Goal: Transaction & Acquisition: Book appointment/travel/reservation

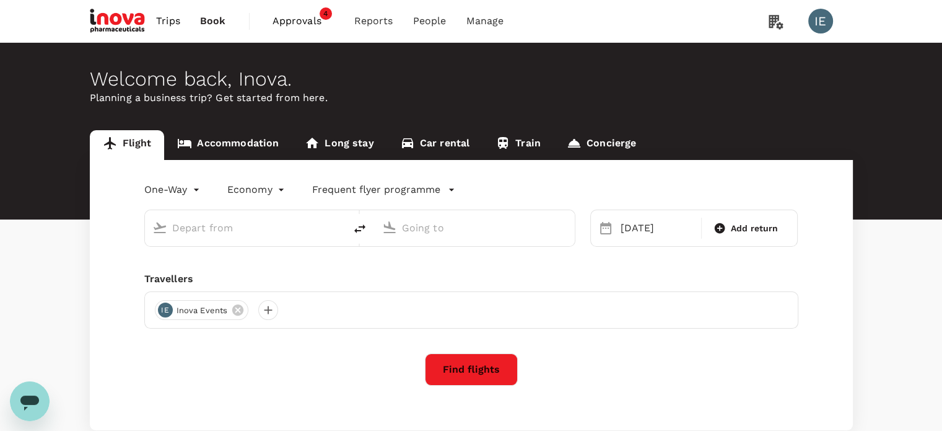
type input "Athens, Greece (any)"
type input "Dubai, United Arab Emirates (any)"
type input "Athens, Greece (any)"
type input "Dubai, United Arab Emirates (any)"
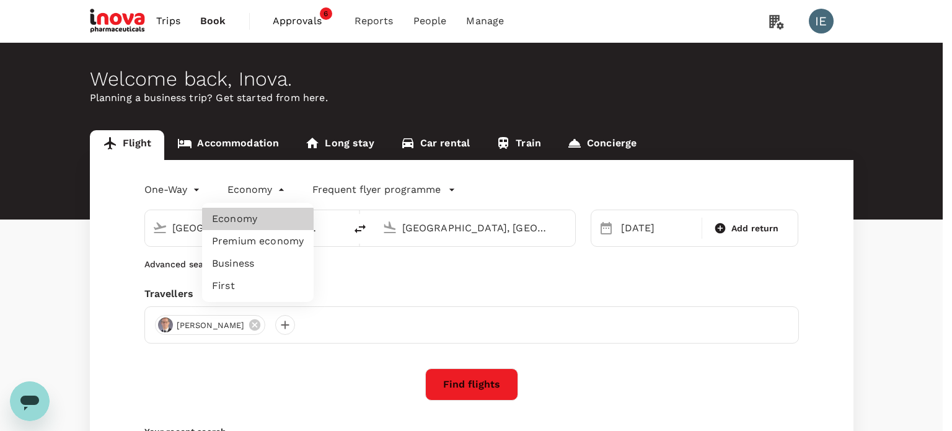
click at [279, 190] on body "Trips Book Approvals 6 Reports People Manage IE Welcome back , Inova . Planning…" at bounding box center [476, 294] width 952 height 589
click at [235, 265] on li "Business" at bounding box center [258, 263] width 112 height 22
type input "business"
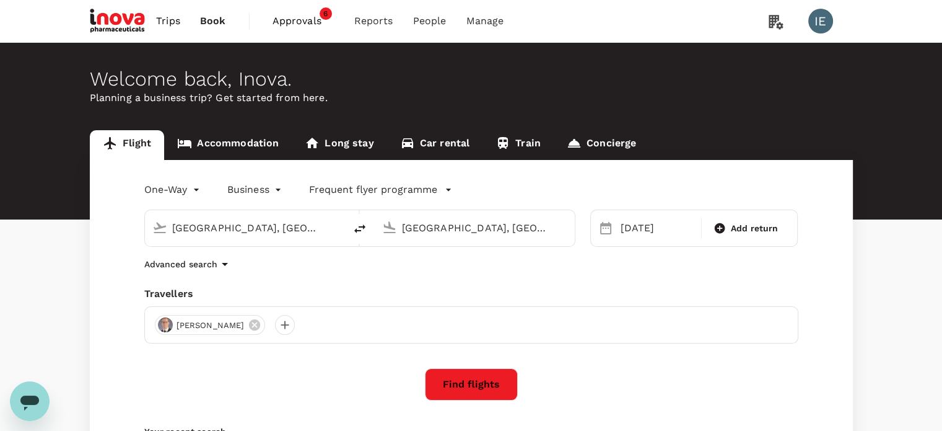
click at [469, 387] on button "Find flights" at bounding box center [471, 384] width 93 height 32
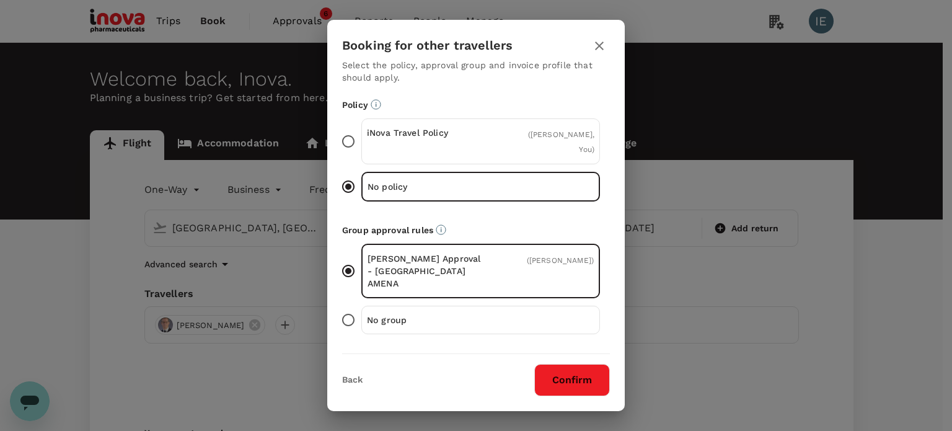
click at [569, 375] on button "Confirm" at bounding box center [572, 380] width 76 height 32
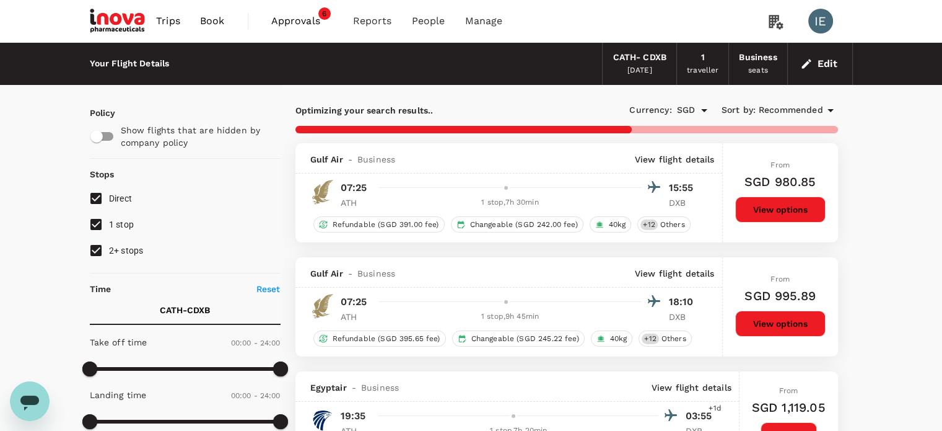
click at [98, 247] on input "2+ stops" at bounding box center [96, 250] width 26 height 26
checkbox input "false"
type input "1425"
click at [92, 227] on input "1 stop" at bounding box center [96, 224] width 26 height 26
checkbox input "false"
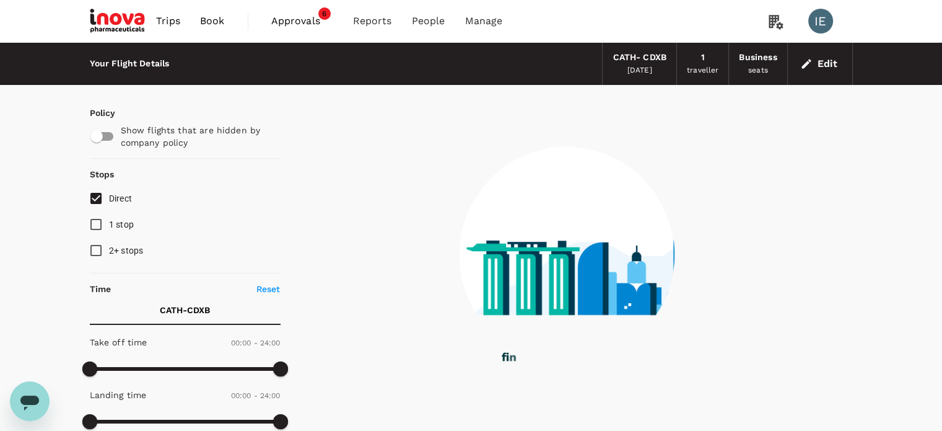
type input "1685"
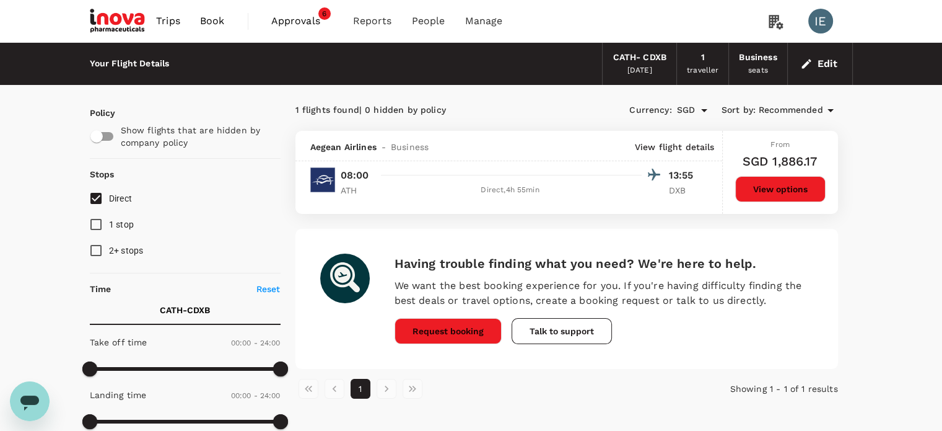
click at [822, 64] on button "Edit" at bounding box center [820, 64] width 45 height 20
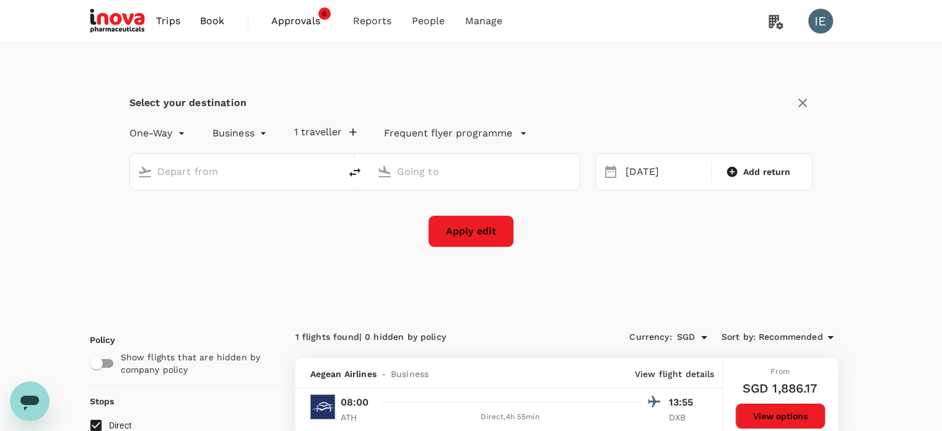
type input "Athens, Greece (any)"
type input "Dubai, United Arab Emirates (any)"
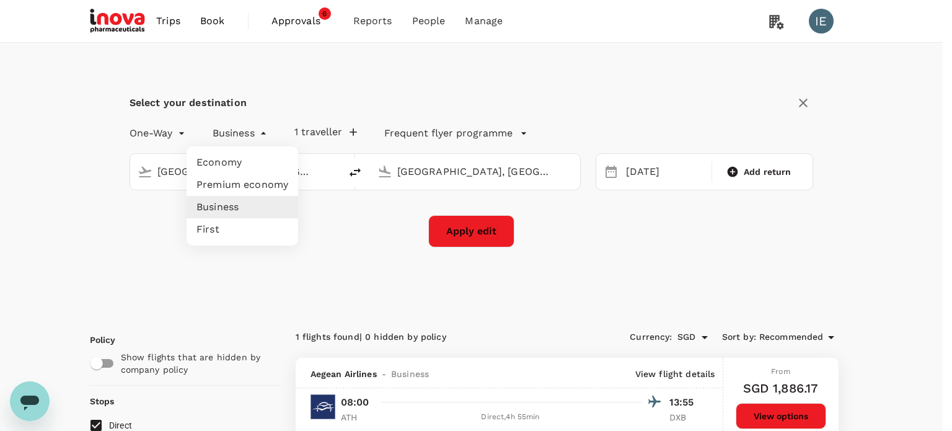
click at [204, 160] on li "Economy" at bounding box center [243, 162] width 112 height 22
type input "economy"
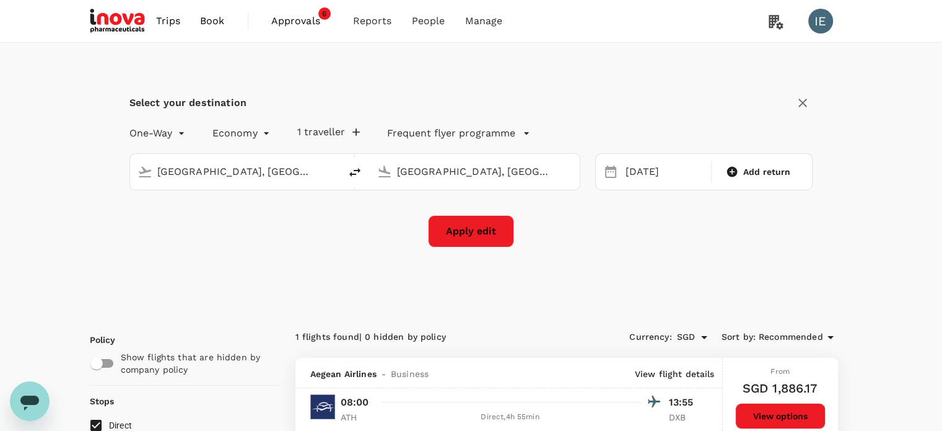
click at [483, 235] on button "Apply edit" at bounding box center [471, 231] width 86 height 32
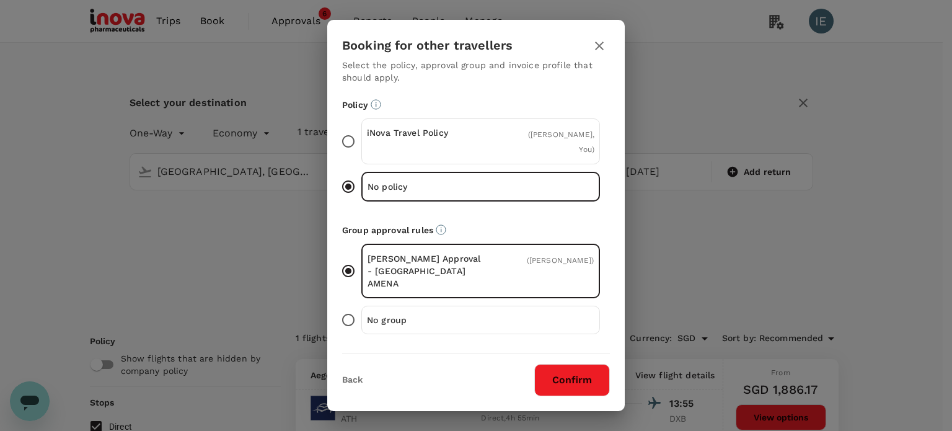
click at [594, 381] on button "Confirm" at bounding box center [572, 380] width 76 height 32
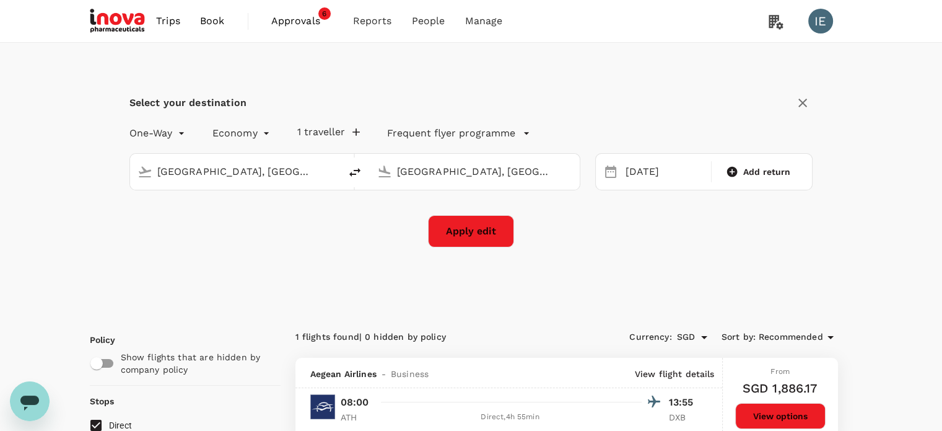
checkbox input "false"
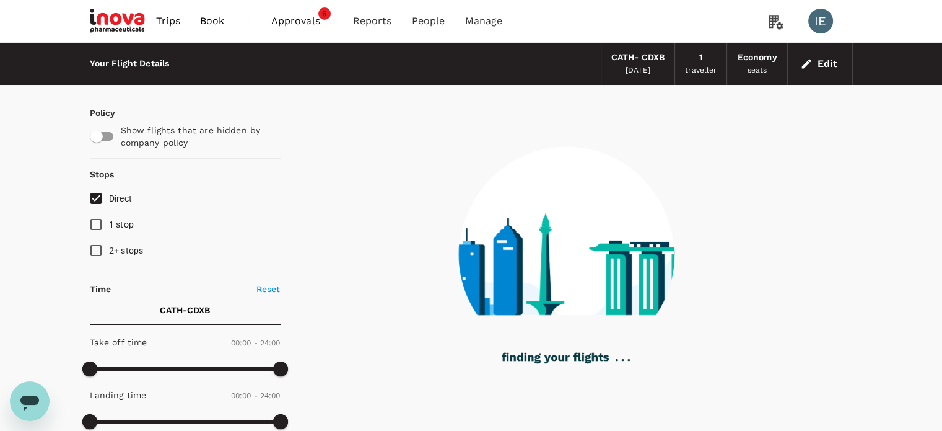
type input "1245"
checkbox input "true"
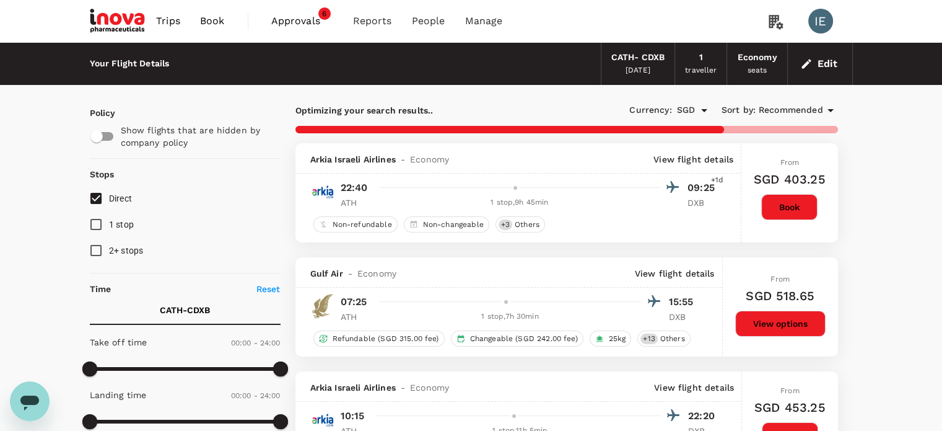
type input "1425"
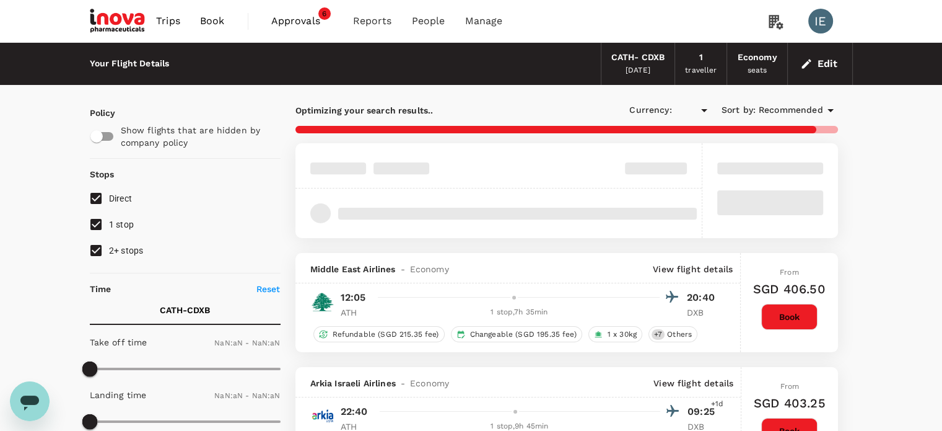
type input "SGD"
type input "1440"
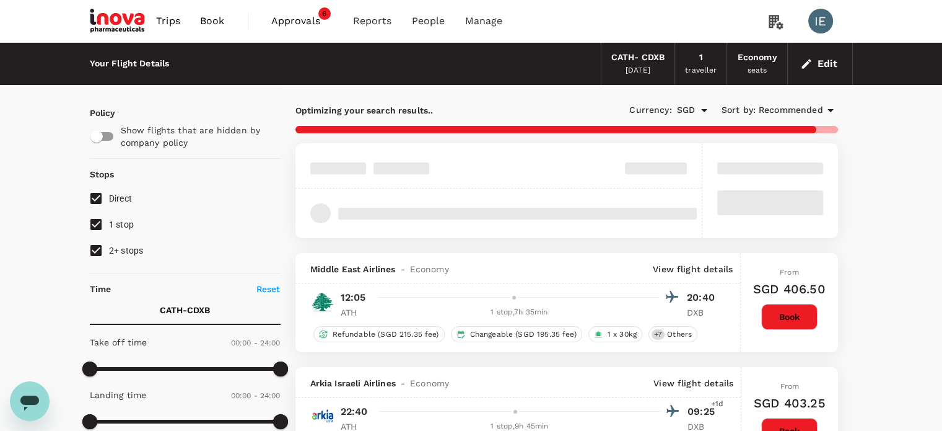
click at [93, 248] on input "2+ stops" at bounding box center [96, 250] width 26 height 26
checkbox input "false"
click at [91, 221] on input "1 stop" at bounding box center [96, 224] width 26 height 26
checkbox input "false"
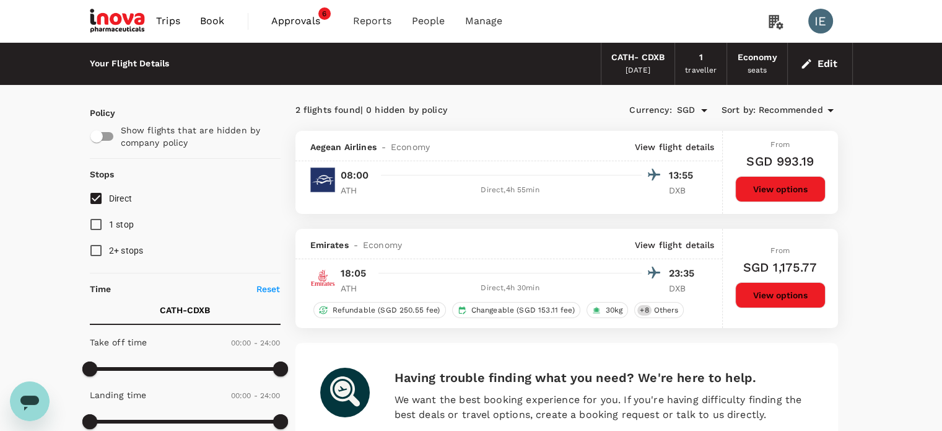
click at [782, 191] on button "View options" at bounding box center [781, 189] width 90 height 26
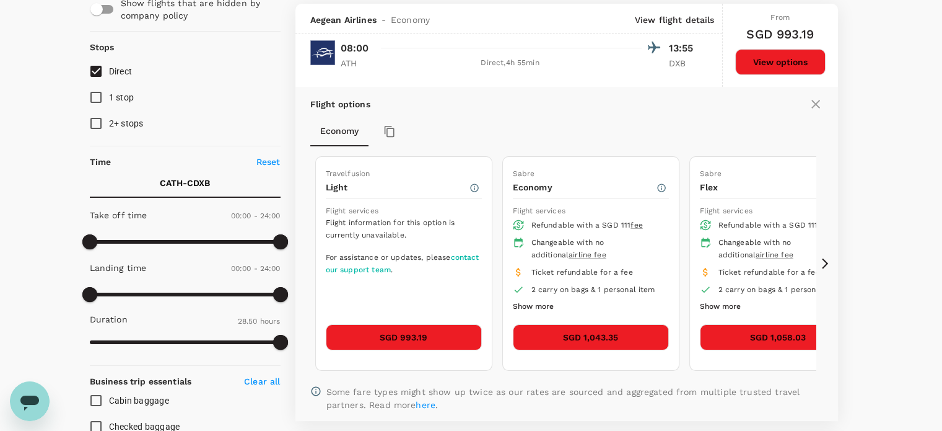
scroll to position [131, 0]
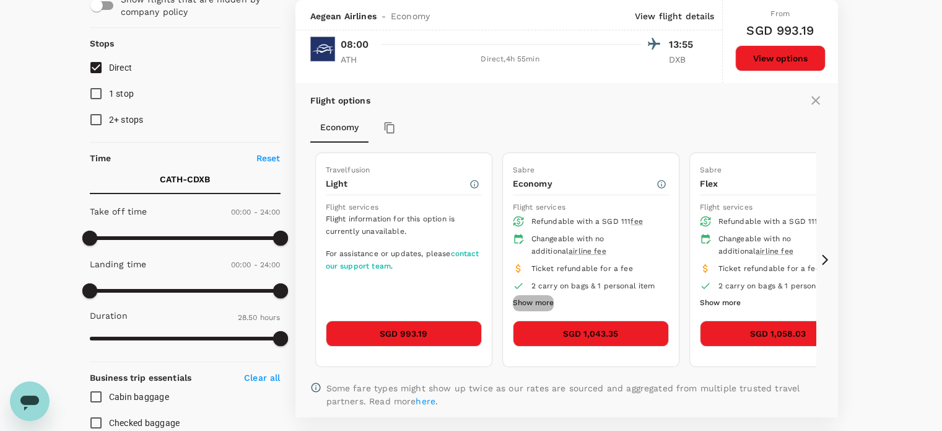
click at [540, 299] on button "Show more" at bounding box center [533, 303] width 41 height 16
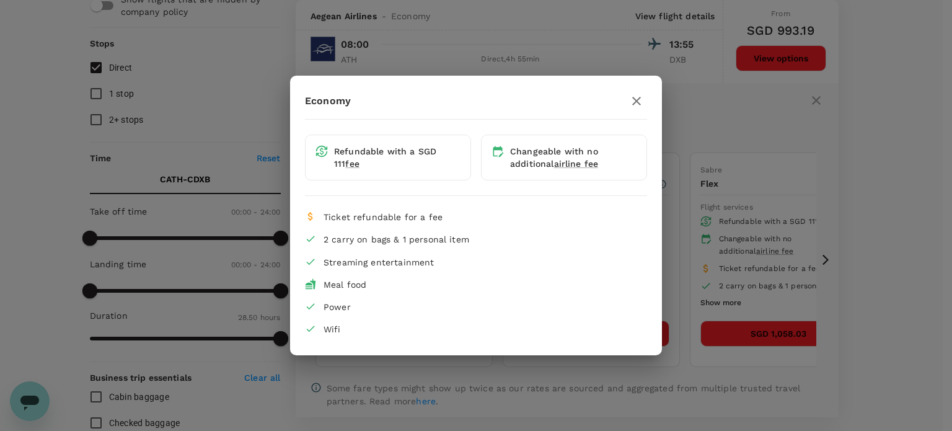
click at [638, 99] on icon "button" at bounding box center [636, 101] width 9 height 9
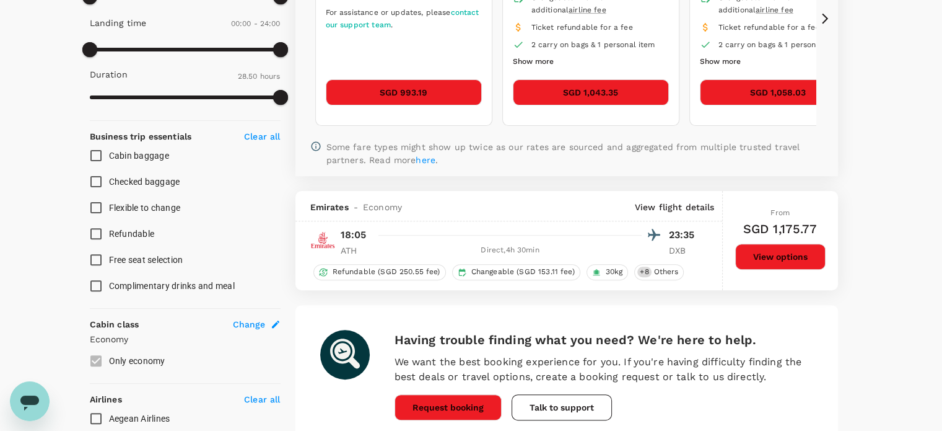
scroll to position [0, 0]
